Goal: Information Seeking & Learning: Learn about a topic

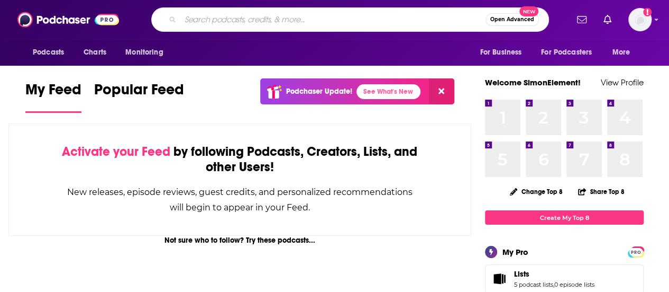
type input "s"
type input "[PERSON_NAME]"
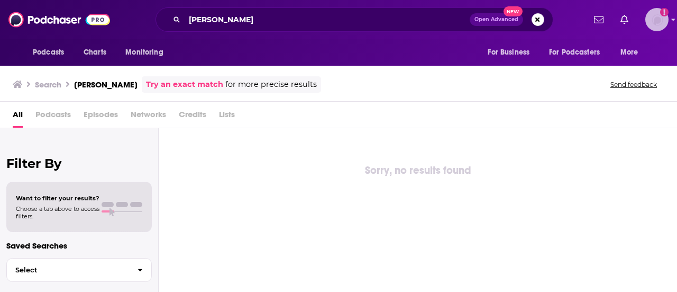
click at [662, 22] on img "Logged in as SimonElement" at bounding box center [657, 19] width 23 height 23
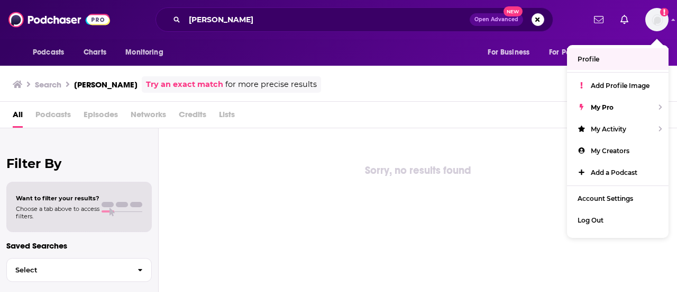
click at [357, 111] on div "All Podcasts Episodes Networks Credits Lists" at bounding box center [341, 117] width 656 height 22
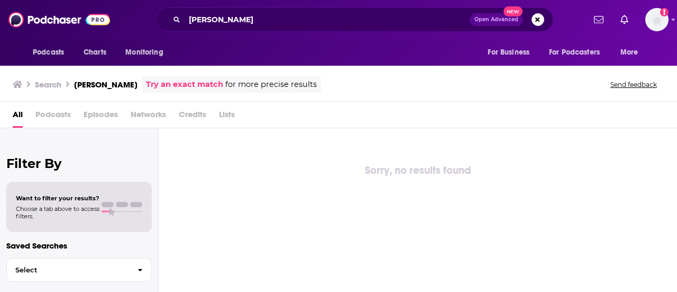
click at [93, 81] on h3 "[PERSON_NAME]" at bounding box center [106, 84] width 64 height 10
click at [44, 80] on h3 "Search" at bounding box center [48, 84] width 26 height 10
click at [54, 53] on span "Podcasts" at bounding box center [48, 52] width 31 height 15
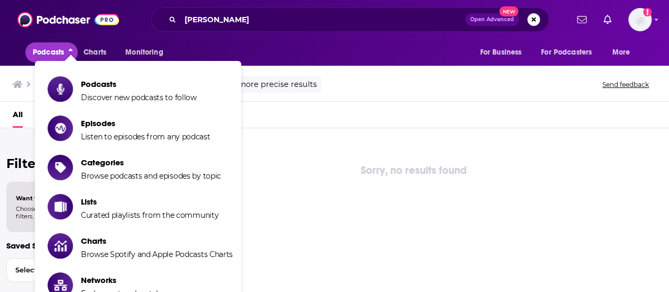
click at [106, 85] on span "Podcasts" at bounding box center [139, 84] width 116 height 10
